Goal: Task Accomplishment & Management: Manage account settings

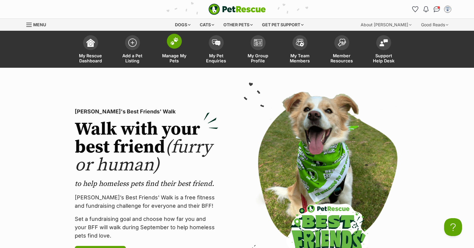
click at [175, 42] on img at bounding box center [174, 41] width 8 height 8
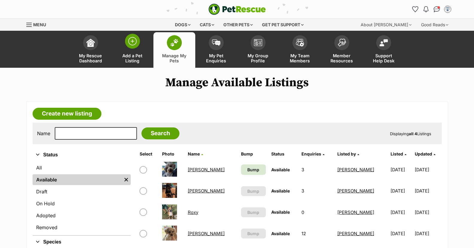
drag, startPoint x: 138, startPoint y: 43, endPoint x: 138, endPoint y: 47, distance: 4.5
click at [138, 43] on span at bounding box center [132, 41] width 15 height 15
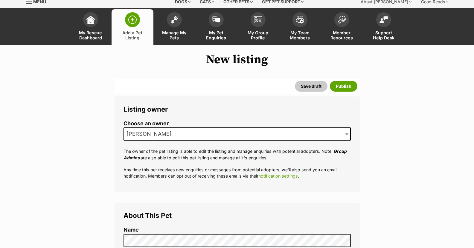
scroll to position [90, 0]
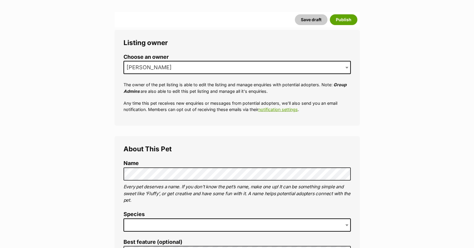
click at [136, 226] on span at bounding box center [236, 225] width 227 height 13
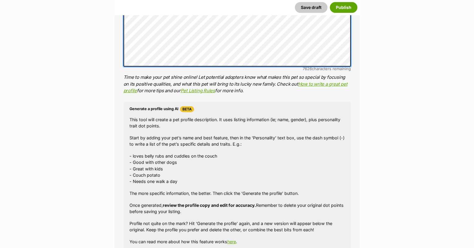
scroll to position [478, 0]
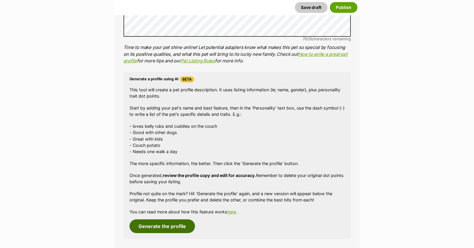
click at [162, 226] on button "Generate the profile" at bounding box center [161, 227] width 65 height 14
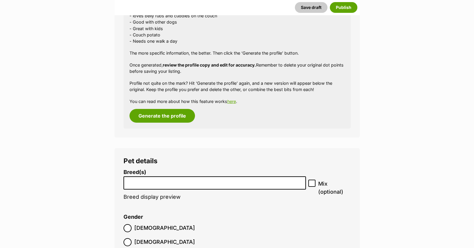
scroll to position [685, 0]
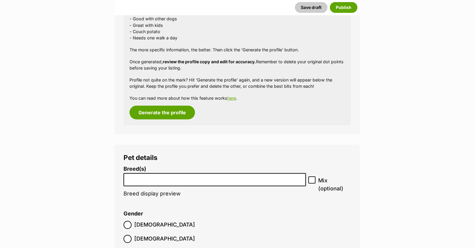
click at [157, 180] on input "search" at bounding box center [215, 178] width 178 height 6
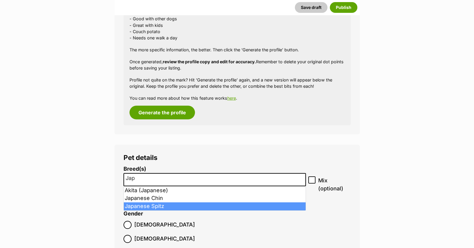
type input "Jap"
select select "1040"
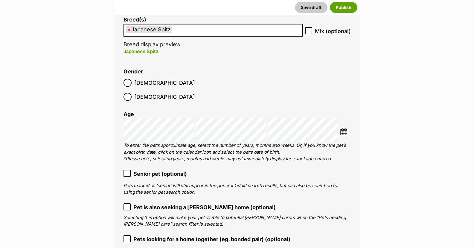
scroll to position [864, 0]
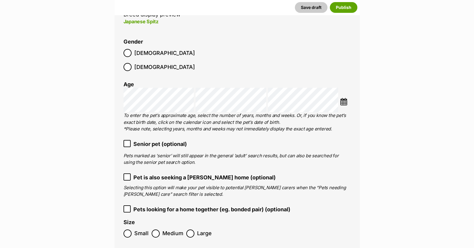
click at [127, 208] on icon at bounding box center [127, 209] width 4 height 3
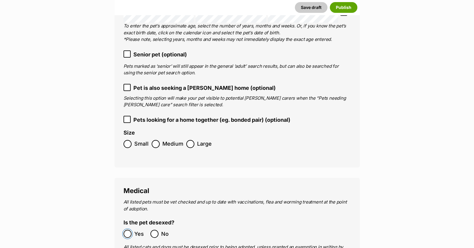
scroll to position [1044, 0]
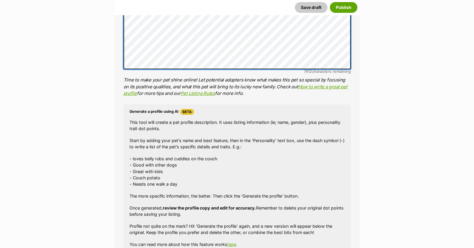
scroll to position [535, 0]
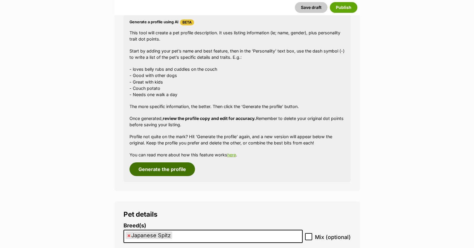
click at [173, 167] on button "Generate the profile" at bounding box center [161, 170] width 65 height 14
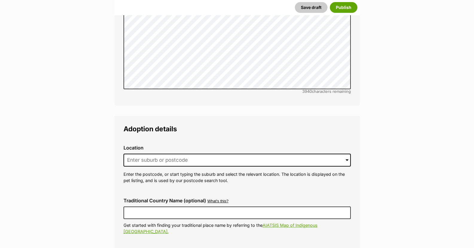
scroll to position [1372, 0]
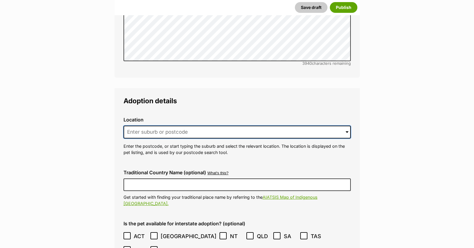
click at [145, 126] on input at bounding box center [236, 132] width 227 height 13
type input "Kunama"
type input "Australia"
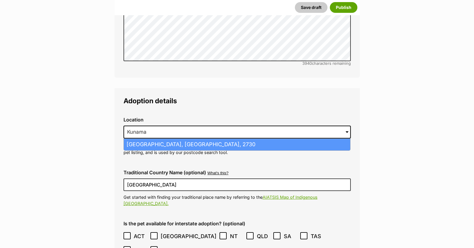
click at [155, 139] on li "Kunama, New South Wales, 2730" at bounding box center [237, 145] width 226 height 12
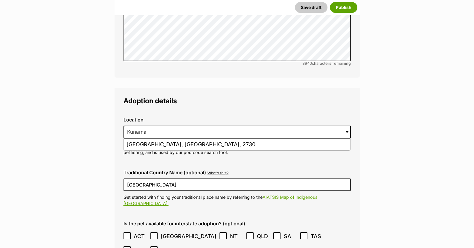
type input "Kunama, New South Wales, 2730"
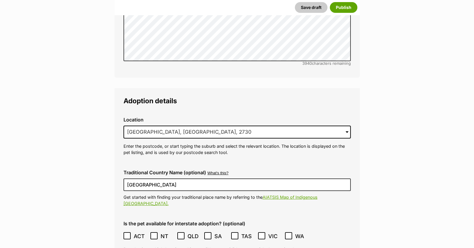
click at [126, 234] on icon at bounding box center [127, 236] width 4 height 4
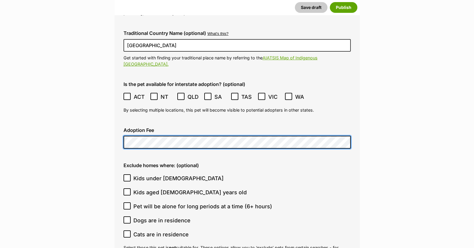
scroll to position [1522, 0]
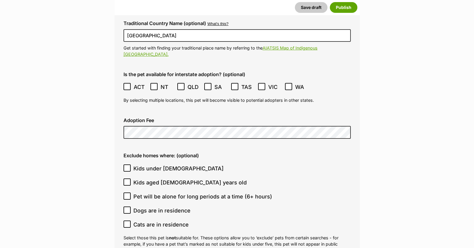
click at [128, 166] on icon at bounding box center [127, 168] width 4 height 4
click at [128, 165] on input "Kids under 5 years old" at bounding box center [126, 168] width 7 height 7
checkbox input "true"
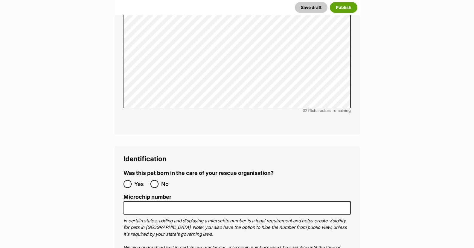
scroll to position [1880, 0]
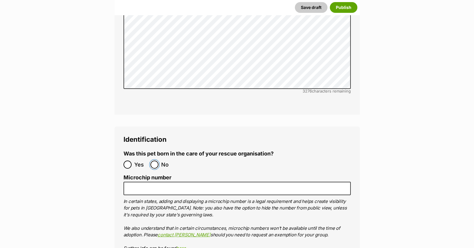
click at [155, 161] on input "No" at bounding box center [154, 165] width 8 height 8
radio input "true"
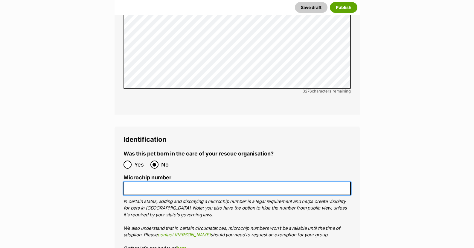
click at [136, 182] on input "Microchip number" at bounding box center [236, 188] width 227 height 13
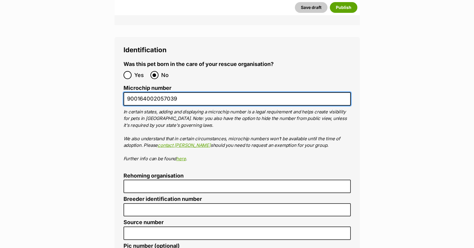
type input "900164002057039"
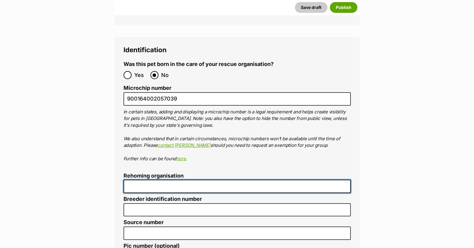
click at [152, 180] on input "Rehoming organisation" at bounding box center [236, 186] width 227 height 13
type input "R251000078"
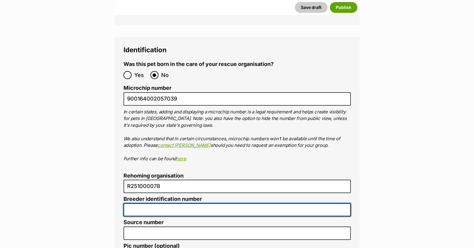
click at [158, 204] on input "Breeder identification number" at bounding box center [236, 210] width 227 height 13
type input "N/A"
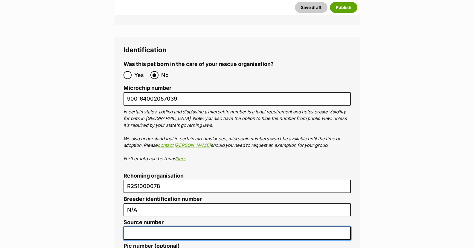
click at [156, 227] on input "Source number" at bounding box center [236, 233] width 227 height 13
type input "R251000078"
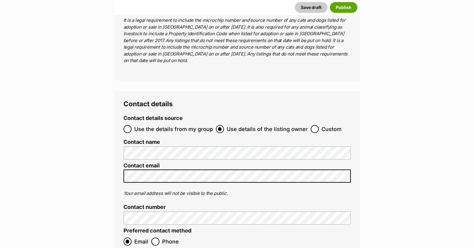
scroll to position [2329, 0]
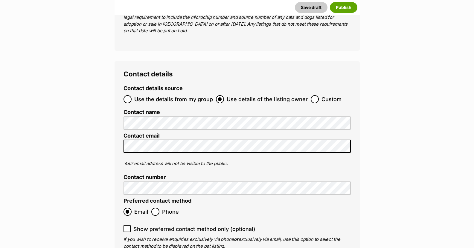
click at [127, 227] on icon at bounding box center [127, 229] width 4 height 4
click at [127, 225] on input "Show preferred contact method only (optional)" at bounding box center [126, 228] width 7 height 7
checkbox input "true"
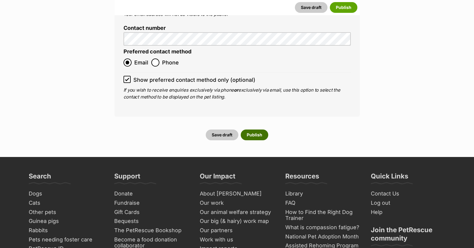
click at [256, 130] on button "Publish" at bounding box center [255, 135] width 28 height 11
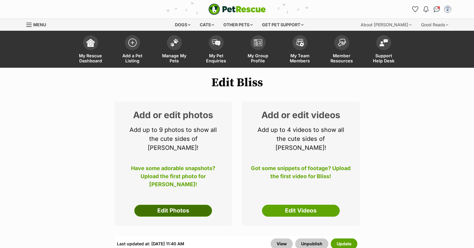
click at [180, 205] on link "Edit Photos" at bounding box center [173, 211] width 78 height 12
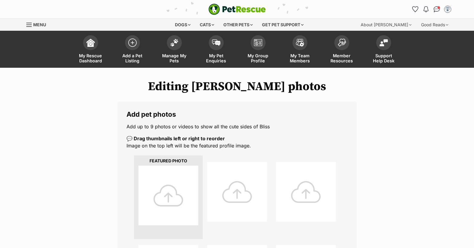
click at [168, 190] on div at bounding box center [168, 196] width 60 height 60
click at [166, 194] on div at bounding box center [168, 196] width 60 height 60
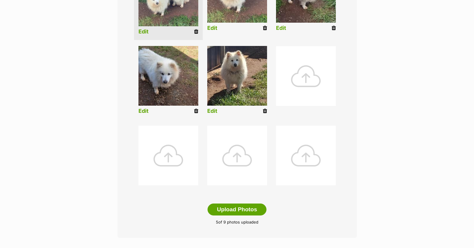
scroll to position [269, 0]
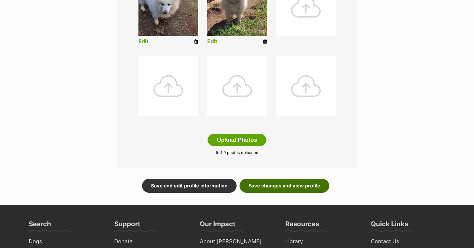
click at [278, 186] on link "Save changes and view profile" at bounding box center [284, 186] width 90 height 14
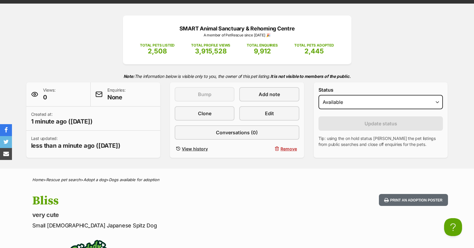
scroll to position [60, 0]
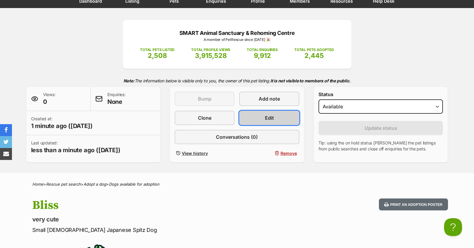
click at [265, 115] on span "Edit" at bounding box center [269, 117] width 9 height 7
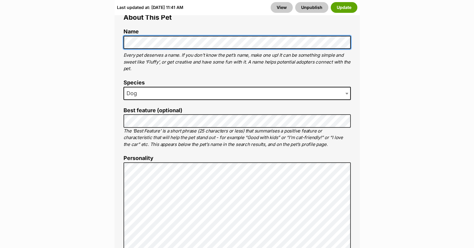
scroll to position [359, 0]
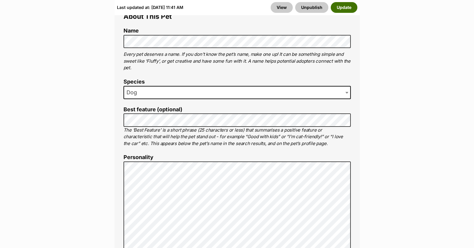
click at [346, 7] on button "Update" at bounding box center [344, 7] width 27 height 11
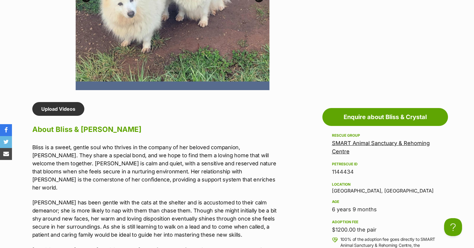
scroll to position [538, 0]
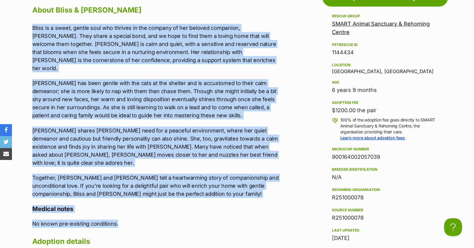
drag, startPoint x: 32, startPoint y: 27, endPoint x: 205, endPoint y: 209, distance: 251.2
click at [205, 209] on div "Upload Videos About Bliss & [PERSON_NAME] is a sweet, gentle soul who thrives i…" at bounding box center [155, 166] width 247 height 367
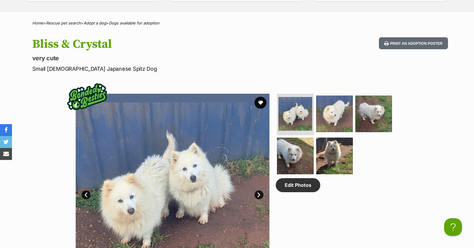
scroll to position [90, 0]
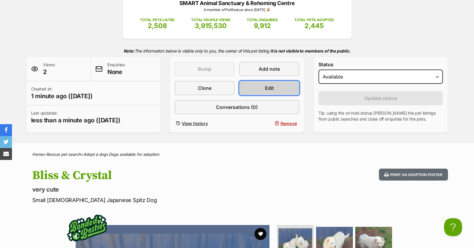
click at [275, 86] on link "Edit" at bounding box center [269, 88] width 60 height 14
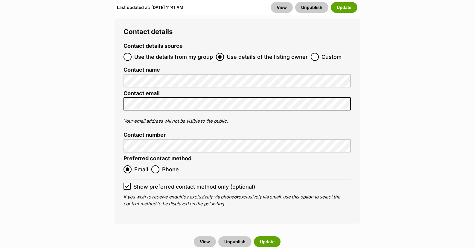
scroll to position [2631, 0]
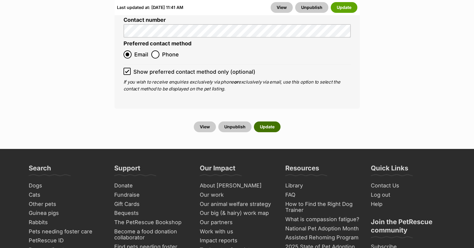
click at [269, 122] on button "Update" at bounding box center [267, 127] width 27 height 11
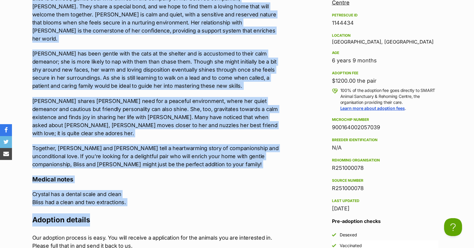
scroll to position [568, 0]
drag, startPoint x: 33, startPoint y: 117, endPoint x: 149, endPoint y: 184, distance: 133.7
click at [149, 184] on div "Upload Videos About Bliss & [PERSON_NAME] is a sweet, gentle soul who thrives i…" at bounding box center [155, 140] width 247 height 375
copy div "Bliss is a sweet, gentle soul who thrives in the company of her beloved compani…"
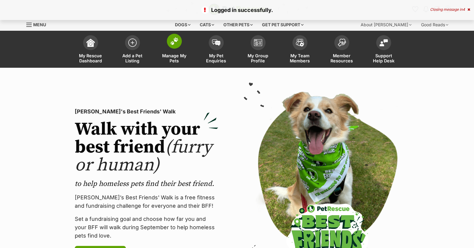
click at [167, 45] on link "Manage My Pets" at bounding box center [174, 50] width 42 height 36
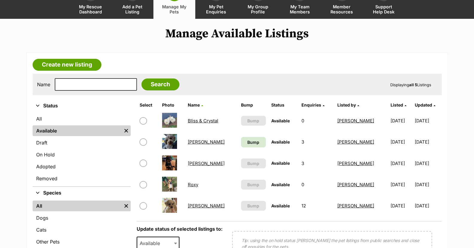
scroll to position [60, 0]
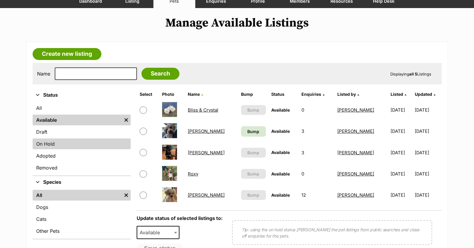
click at [54, 143] on link "On Hold" at bounding box center [82, 144] width 98 height 11
click at [53, 142] on link "On Hold" at bounding box center [82, 144] width 98 height 11
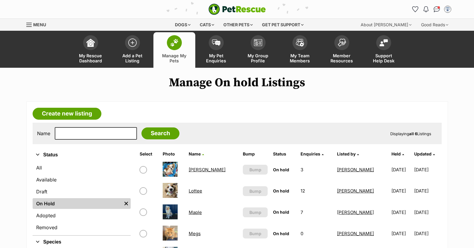
click at [144, 170] on input "checkbox" at bounding box center [143, 170] width 7 height 7
checkbox input "true"
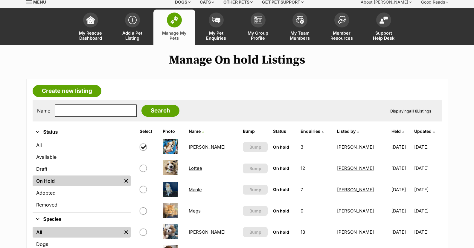
scroll to position [30, 0]
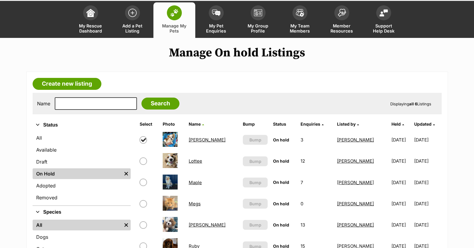
click at [143, 161] on input "checkbox" at bounding box center [143, 161] width 7 height 7
checkbox input "true"
click at [142, 184] on input "checkbox" at bounding box center [143, 182] width 7 height 7
checkbox input "true"
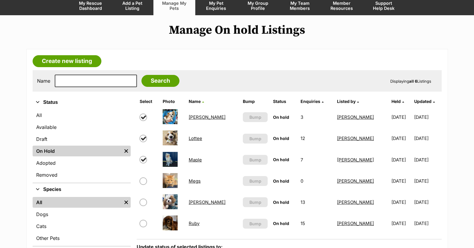
scroll to position [60, 0]
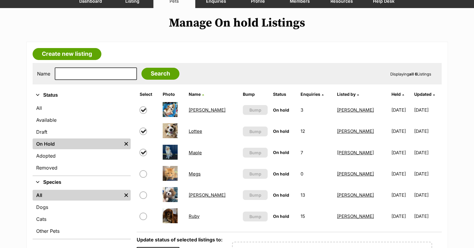
click at [142, 216] on input "checkbox" at bounding box center [143, 216] width 7 height 7
checkbox input "true"
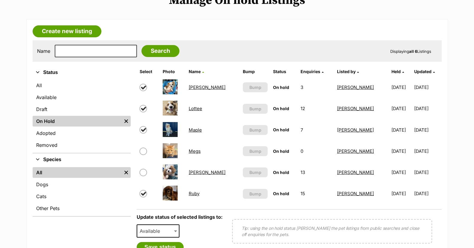
scroll to position [90, 0]
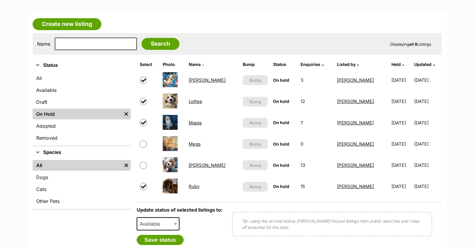
click at [174, 221] on span at bounding box center [176, 224] width 6 height 13
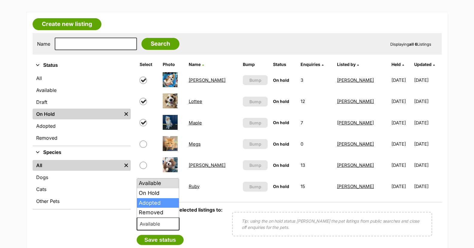
select select "rehomed"
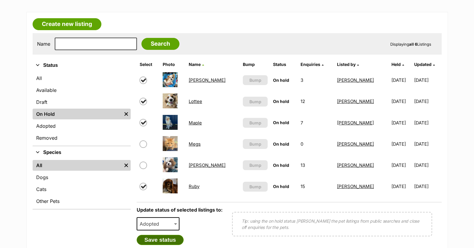
click at [165, 239] on button "Save status" at bounding box center [160, 240] width 47 height 10
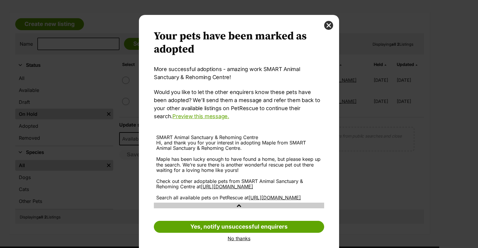
scroll to position [25, 0]
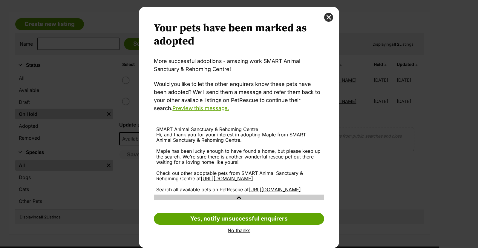
click at [235, 229] on link "No thanks" at bounding box center [239, 230] width 170 height 5
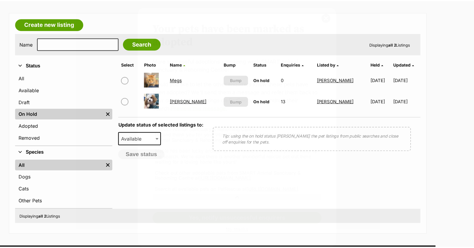
scroll to position [90, 0]
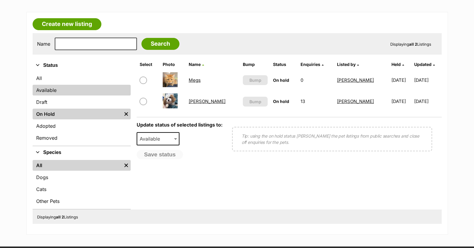
click at [53, 90] on link "Available" at bounding box center [82, 90] width 98 height 11
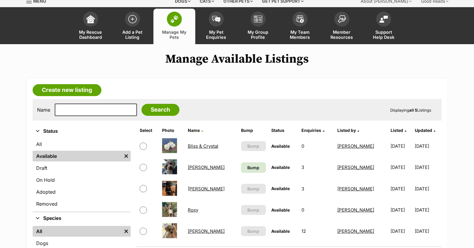
scroll to position [30, 0]
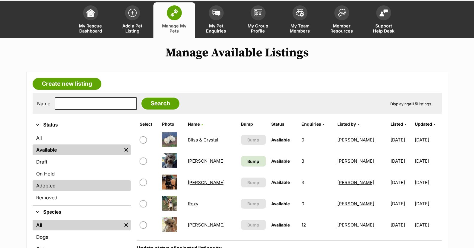
click at [71, 183] on link "Adopted" at bounding box center [82, 186] width 98 height 11
click at [54, 185] on link "Adopted" at bounding box center [82, 186] width 98 height 11
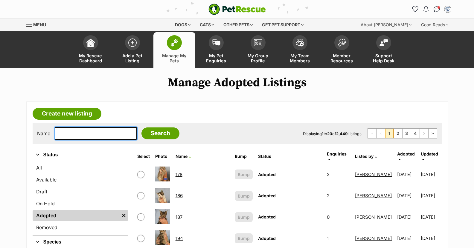
click at [82, 135] on input "text" at bounding box center [96, 133] width 82 height 13
type input "Callista"
click at [141, 128] on input "Search" at bounding box center [160, 134] width 38 height 12
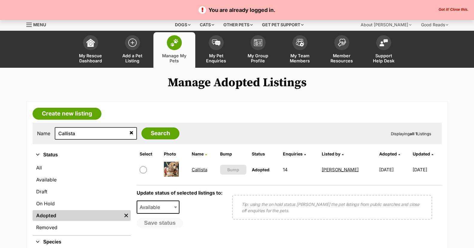
click at [141, 169] on input "checkbox" at bounding box center [143, 170] width 7 height 7
checkbox input "true"
click at [175, 208] on b at bounding box center [175, 208] width 3 height 2
select select "rehomed"
click at [168, 221] on button "Save status" at bounding box center [160, 224] width 47 height 10
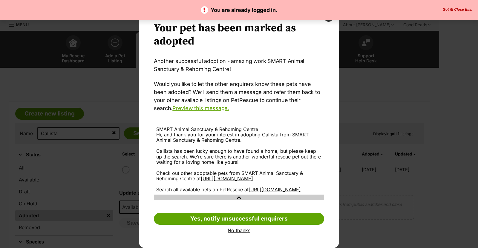
scroll to position [25, 0]
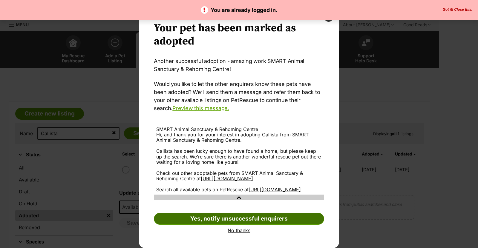
click at [232, 220] on link "Yes, notify unsuccessful enquirers" at bounding box center [239, 219] width 170 height 12
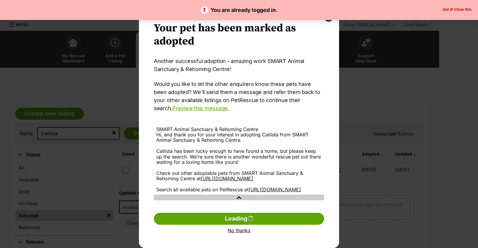
scroll to position [0, 0]
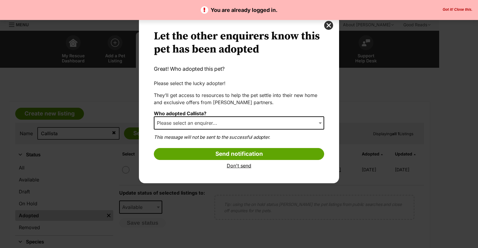
click at [221, 121] on span "Please select an enquirer..." at bounding box center [189, 123] width 69 height 8
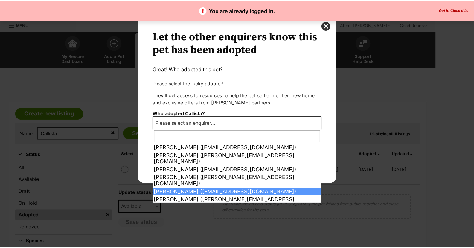
scroll to position [68, 0]
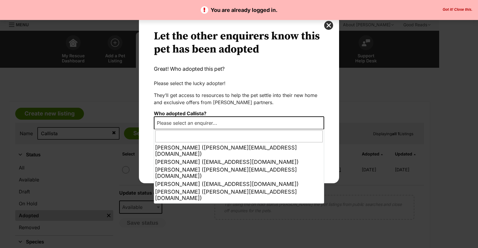
select select "2024601"
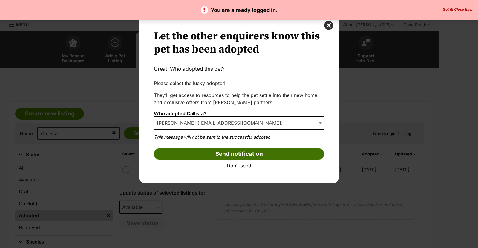
click at [226, 153] on input "Send notification" at bounding box center [239, 154] width 170 height 12
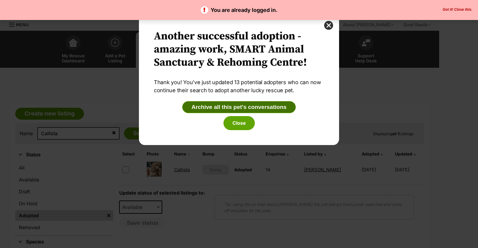
click at [225, 106] on button "Archive all this pet's conversations" at bounding box center [239, 107] width 114 height 12
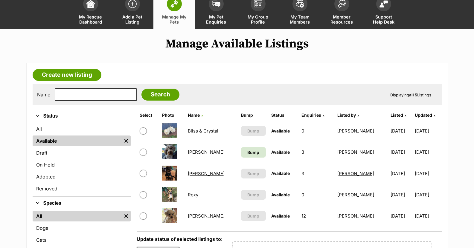
scroll to position [60, 0]
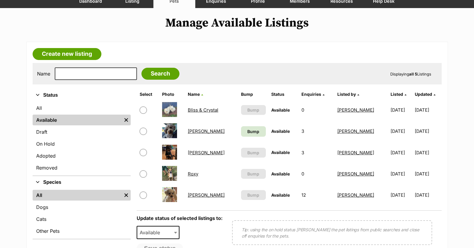
click at [196, 174] on link "Roxy" at bounding box center [193, 174] width 10 height 6
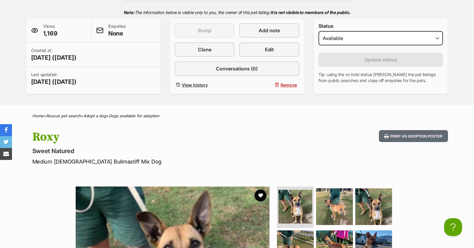
scroll to position [149, 0]
